Goal: Information Seeking & Learning: Stay updated

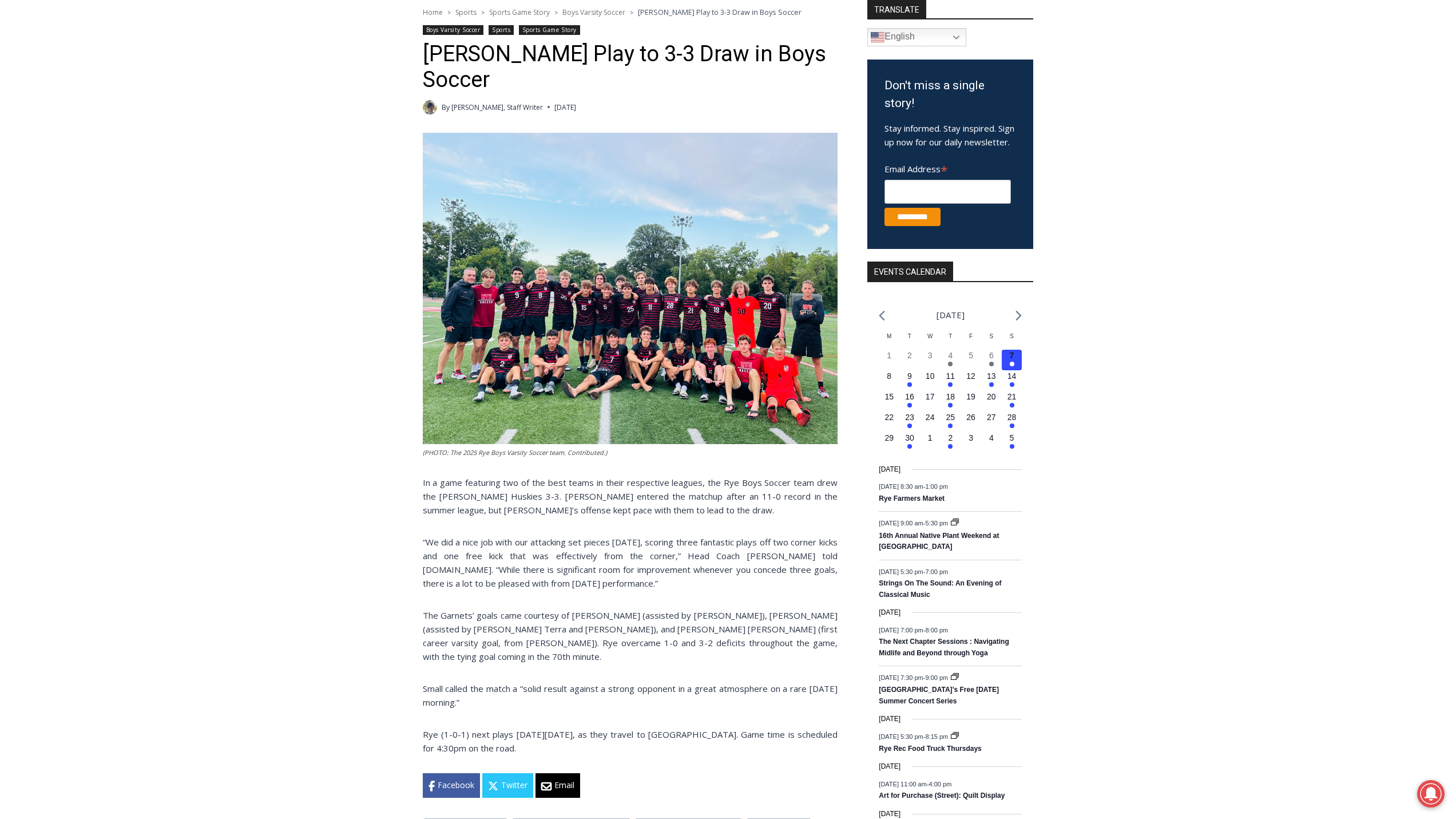
scroll to position [174, 0]
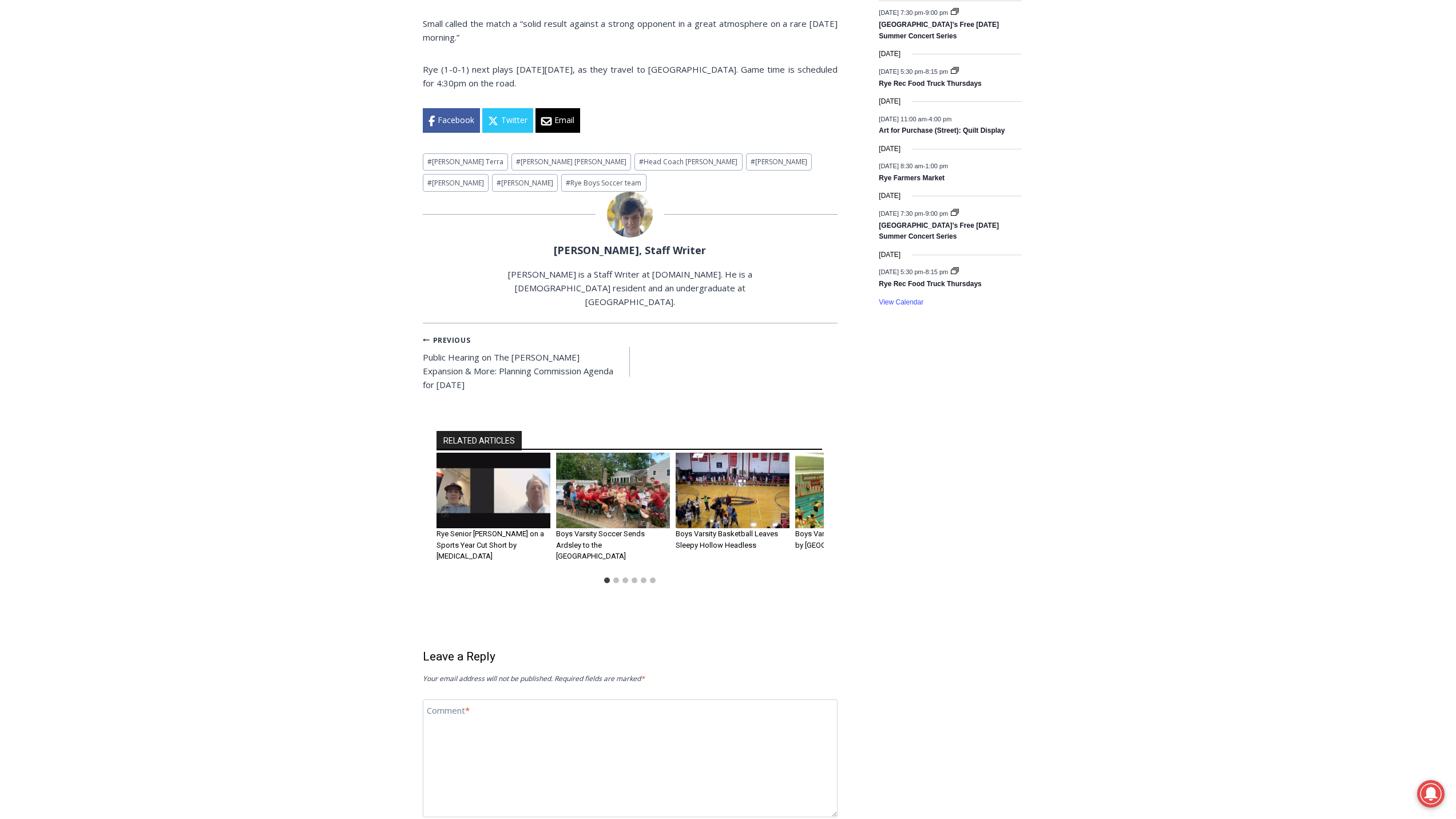
scroll to position [1030, 0]
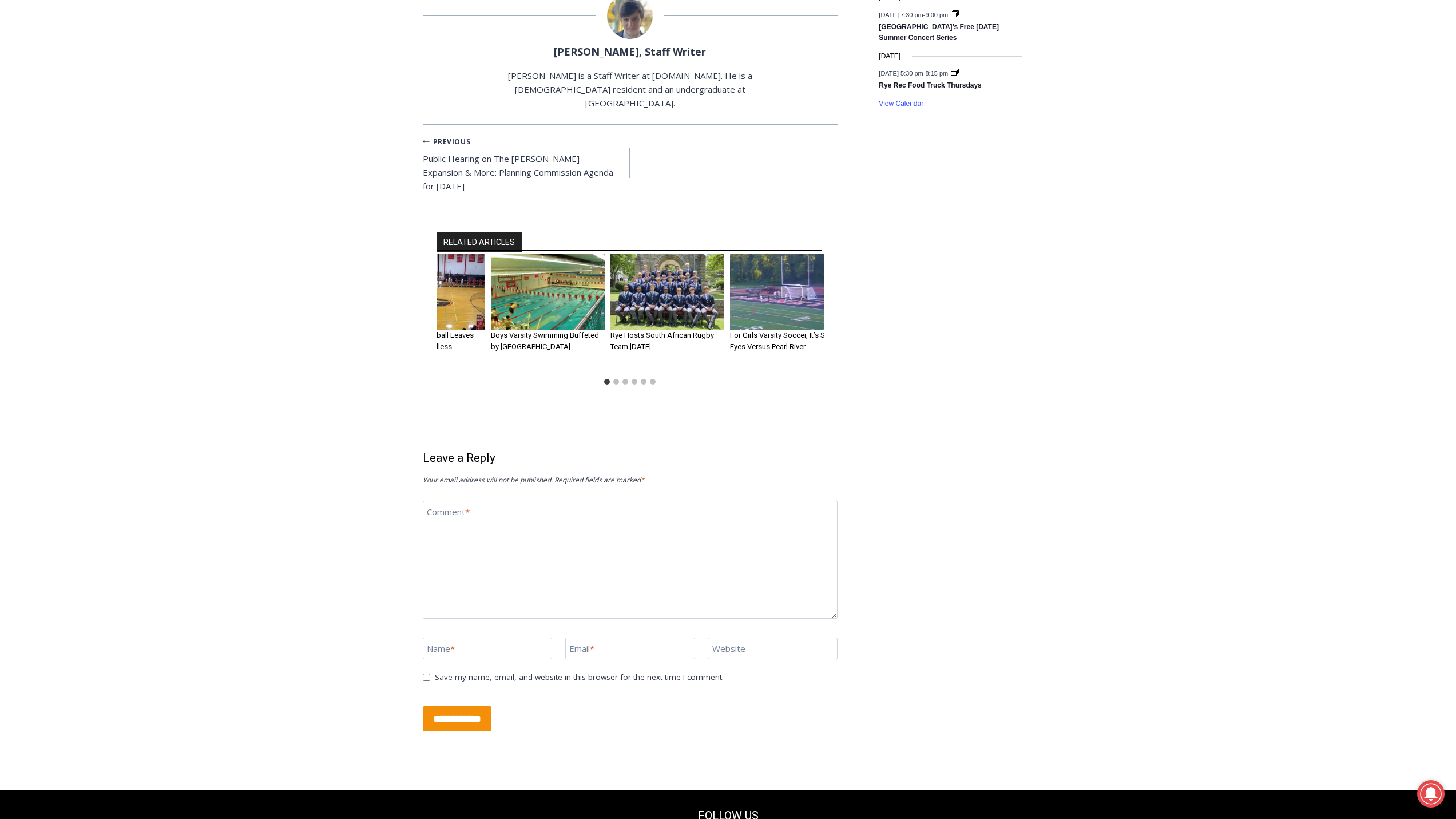
drag, startPoint x: 800, startPoint y: 277, endPoint x: 495, endPoint y: 286, distance: 305.1
click at [495, 286] on img "4 of 6" at bounding box center [548, 292] width 114 height 76
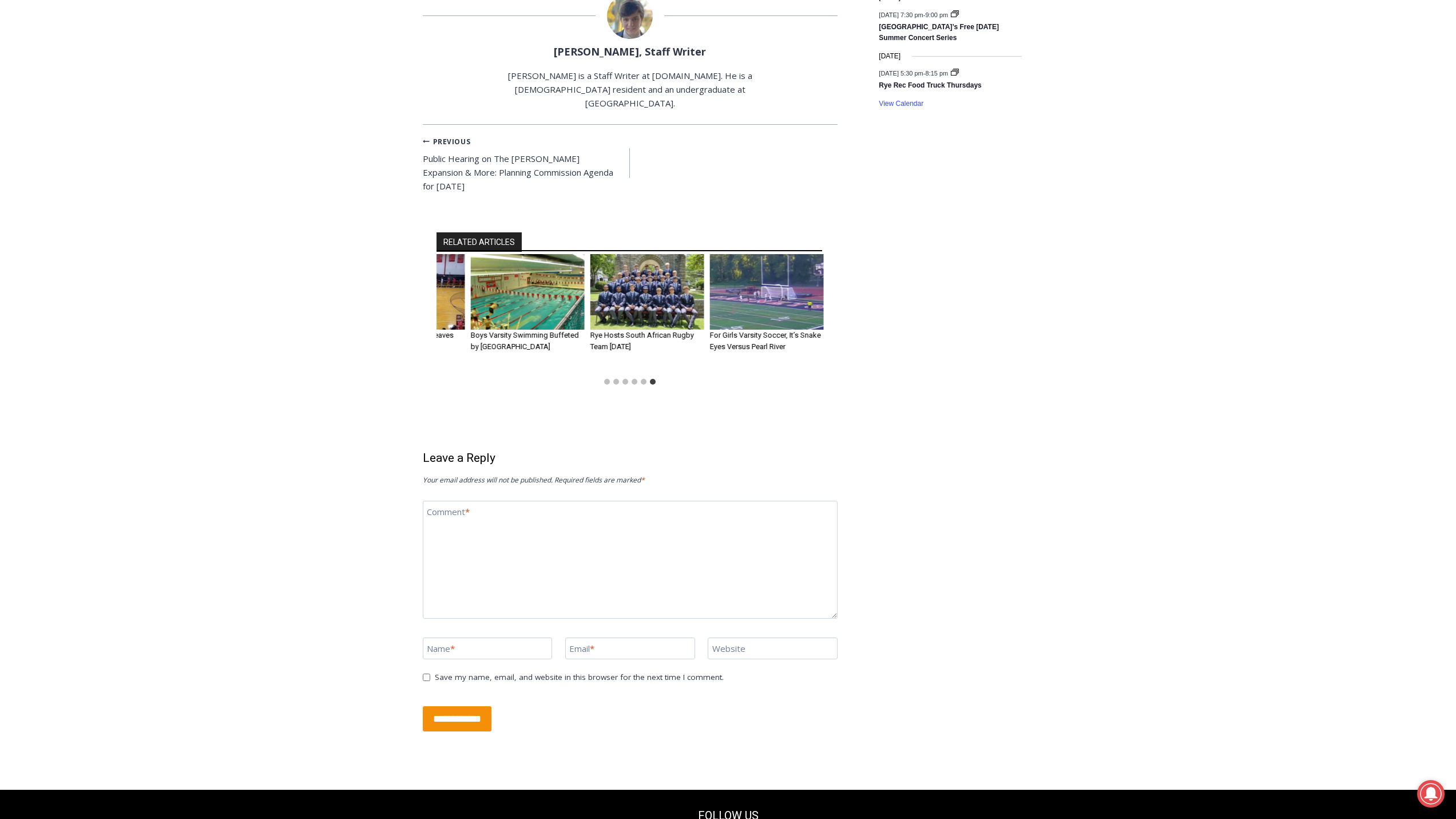
click at [755, 278] on img "6 of 6" at bounding box center [767, 292] width 114 height 76
